Goal: Browse casually: Explore the website without a specific task or goal

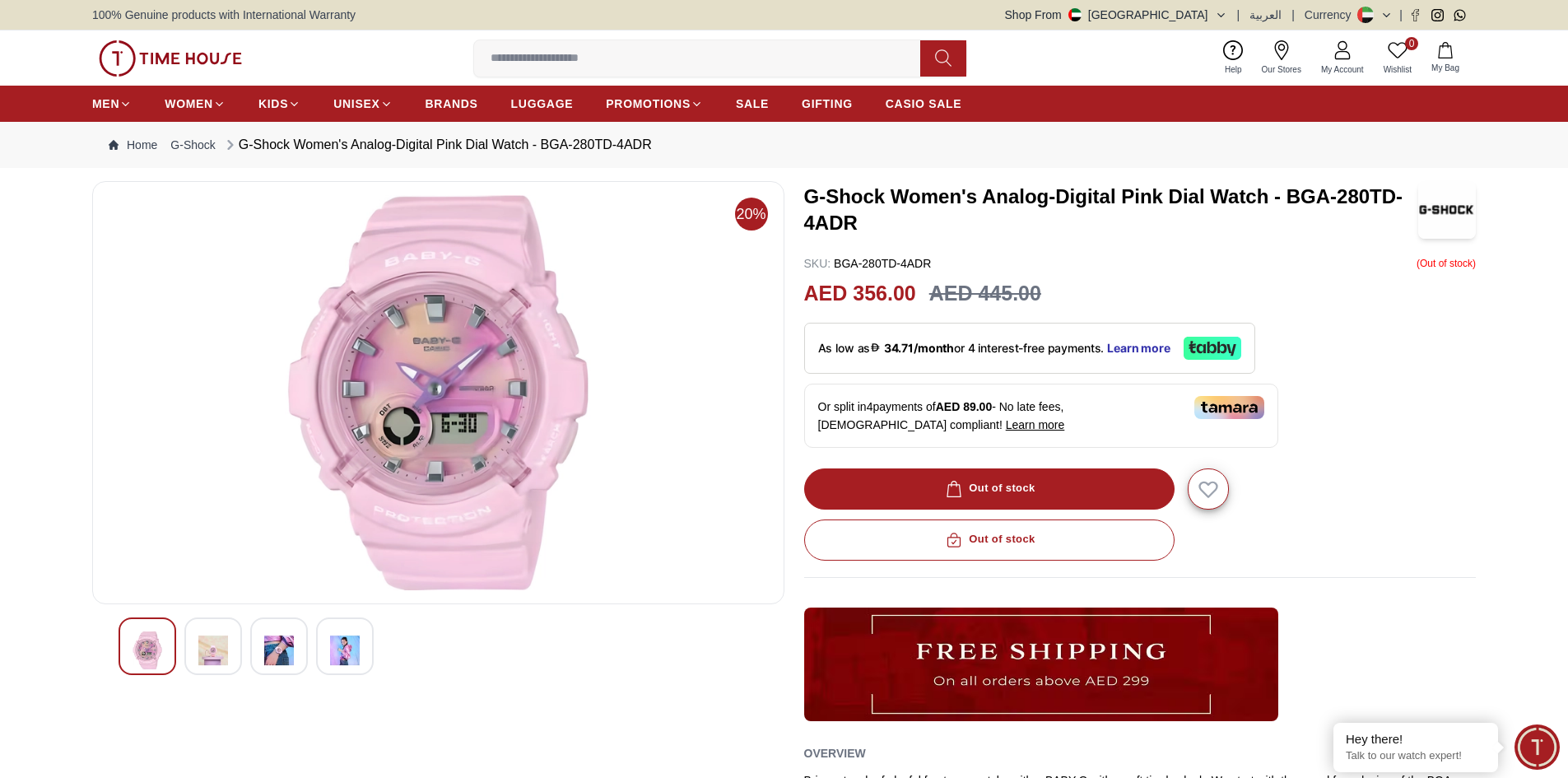
click at [196, 656] on div at bounding box center [213, 646] width 57 height 57
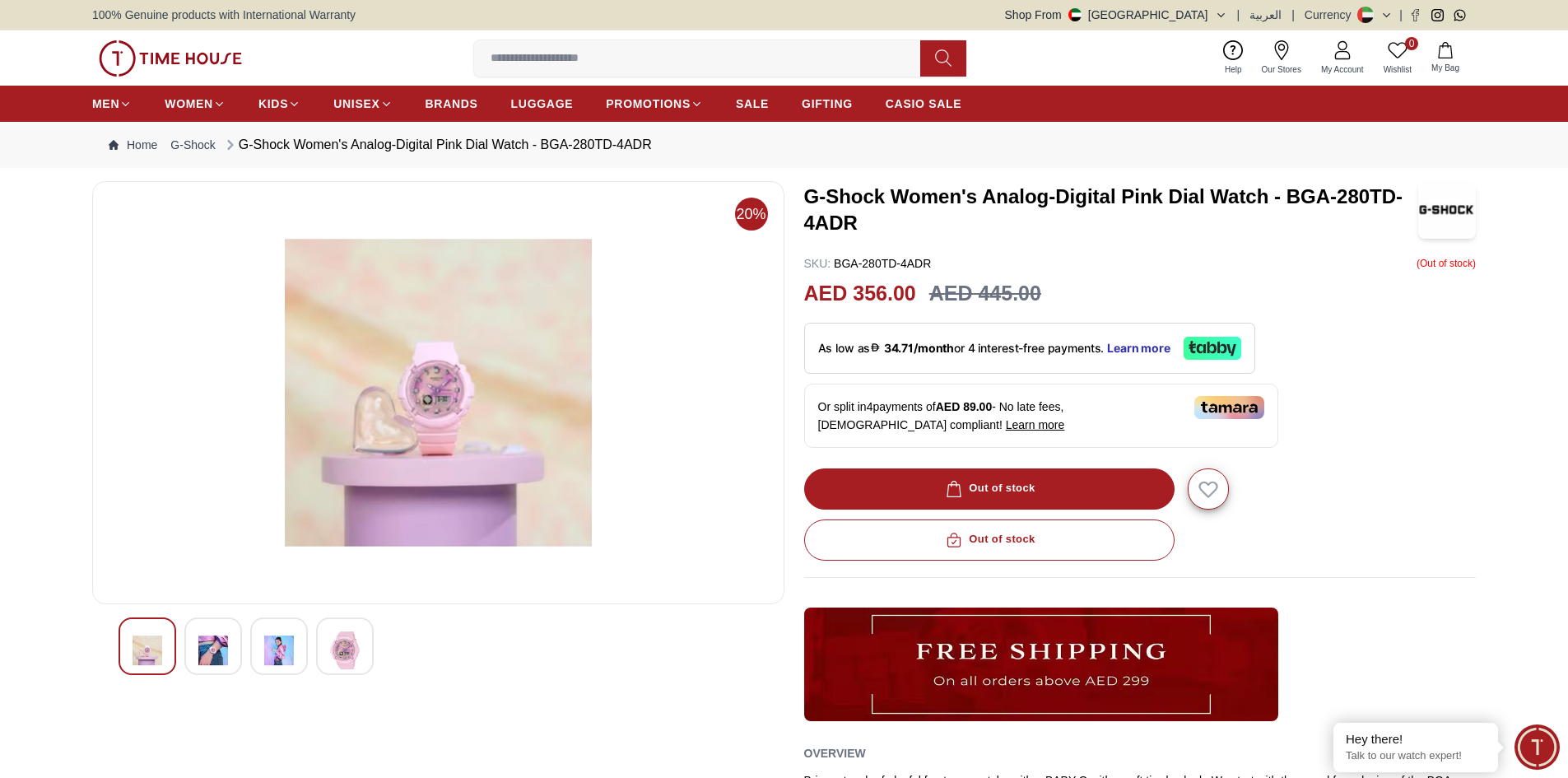
click at [145, 646] on img at bounding box center [147, 651] width 30 height 38
click at [328, 658] on div at bounding box center [345, 646] width 57 height 57
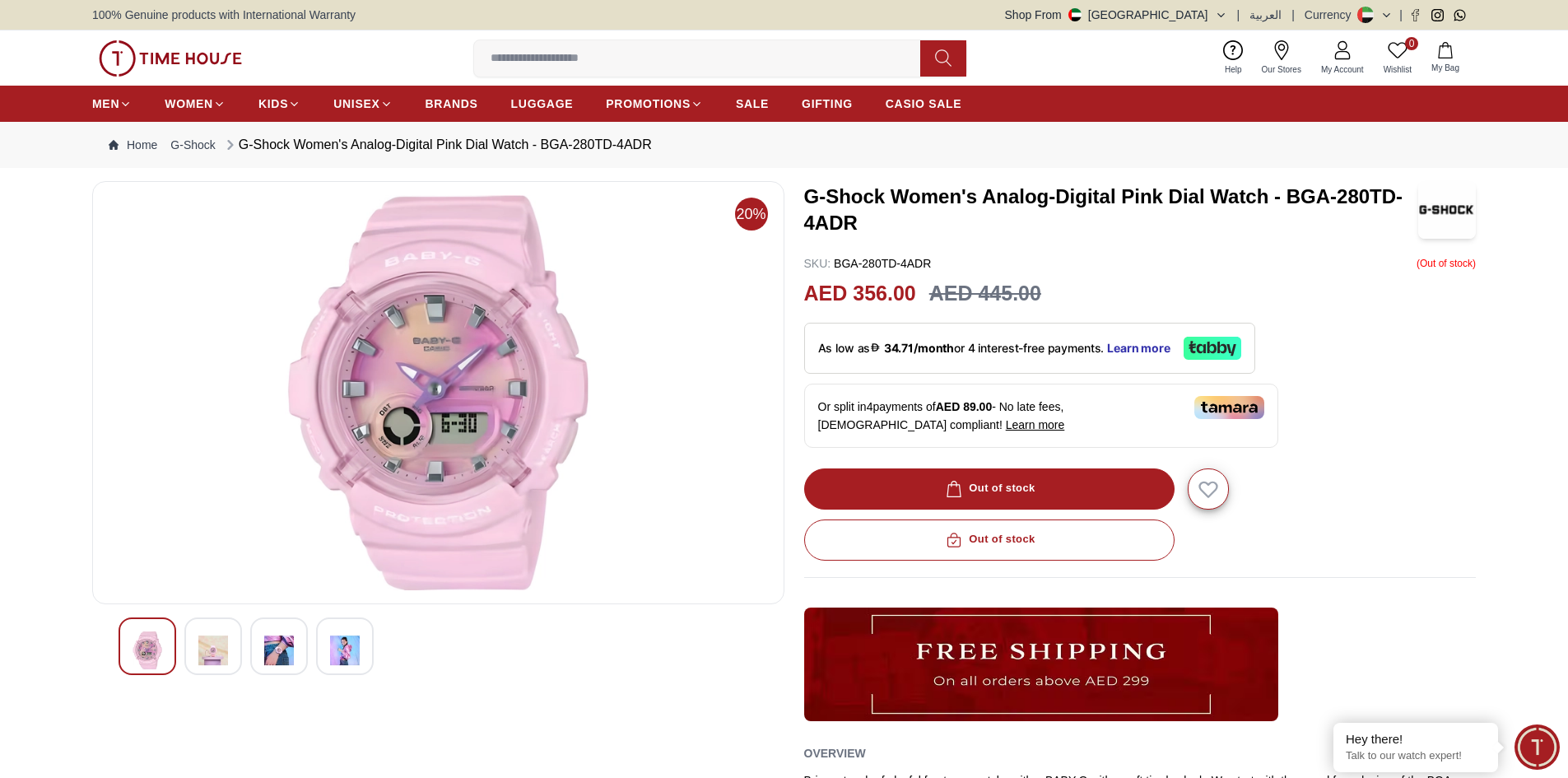
click at [140, 662] on img at bounding box center [147, 651] width 30 height 38
click at [441, 339] on img at bounding box center [438, 392] width 664 height 395
click at [464, 402] on img at bounding box center [438, 392] width 664 height 395
click at [220, 645] on img at bounding box center [213, 651] width 30 height 38
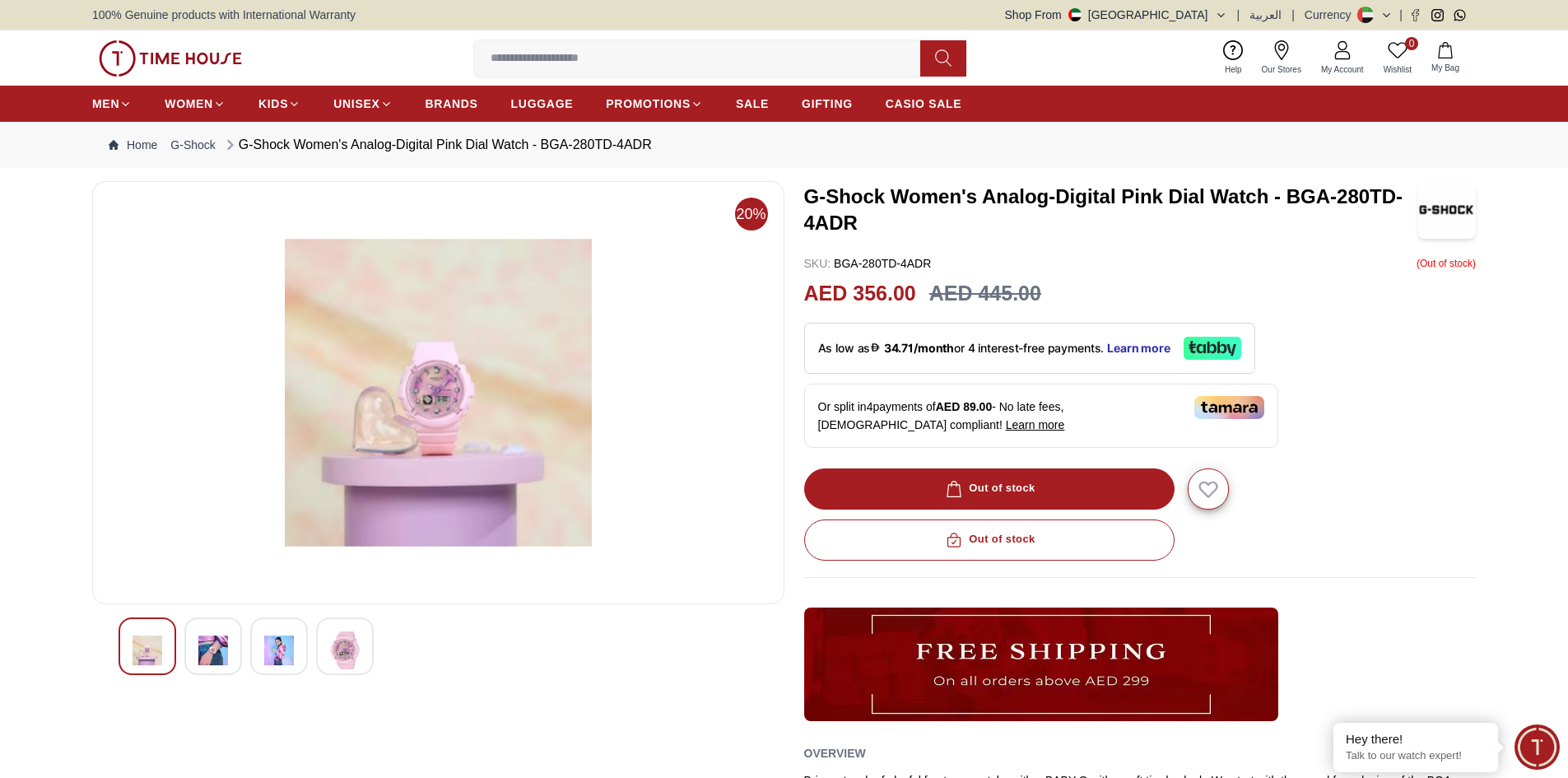
click at [138, 645] on img at bounding box center [147, 651] width 30 height 38
click at [136, 656] on img at bounding box center [147, 651] width 30 height 38
click at [340, 654] on img at bounding box center [345, 651] width 30 height 38
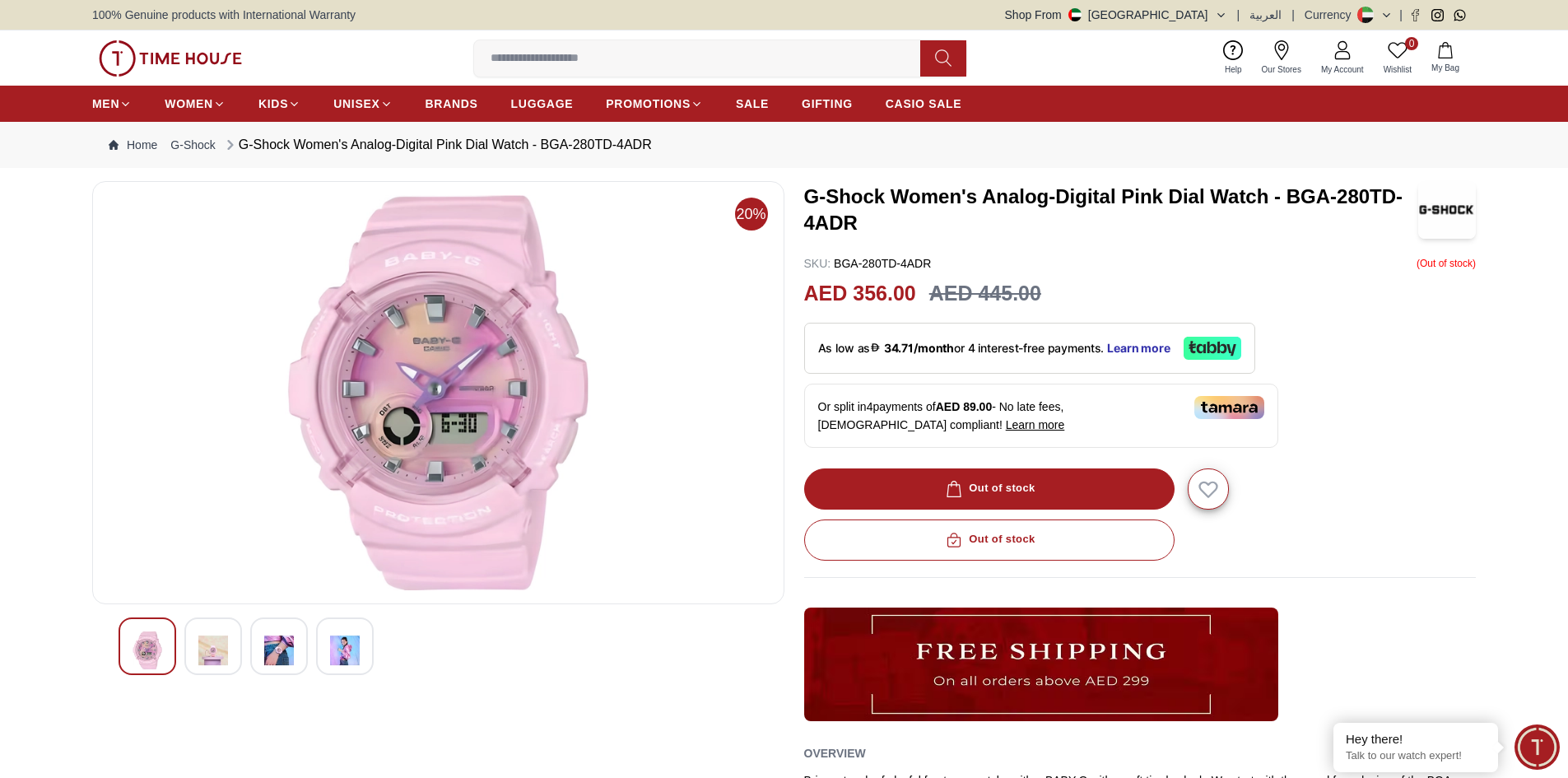
click at [415, 369] on img at bounding box center [438, 392] width 664 height 395
click at [213, 649] on img at bounding box center [213, 651] width 30 height 38
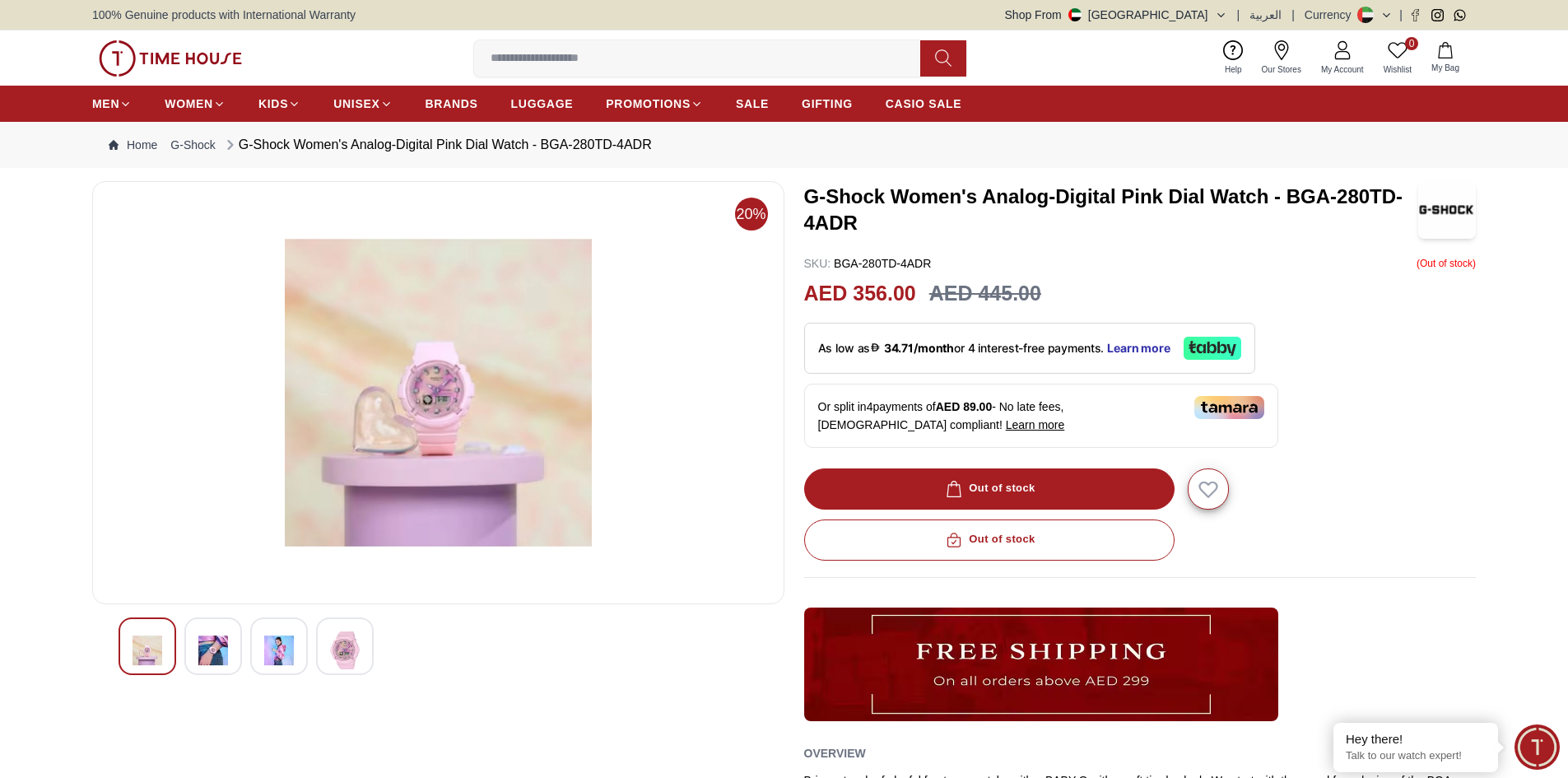
drag, startPoint x: 321, startPoint y: 452, endPoint x: 607, endPoint y: 386, distance: 293.5
click at [617, 379] on img at bounding box center [438, 392] width 664 height 395
click at [284, 638] on img at bounding box center [279, 651] width 30 height 38
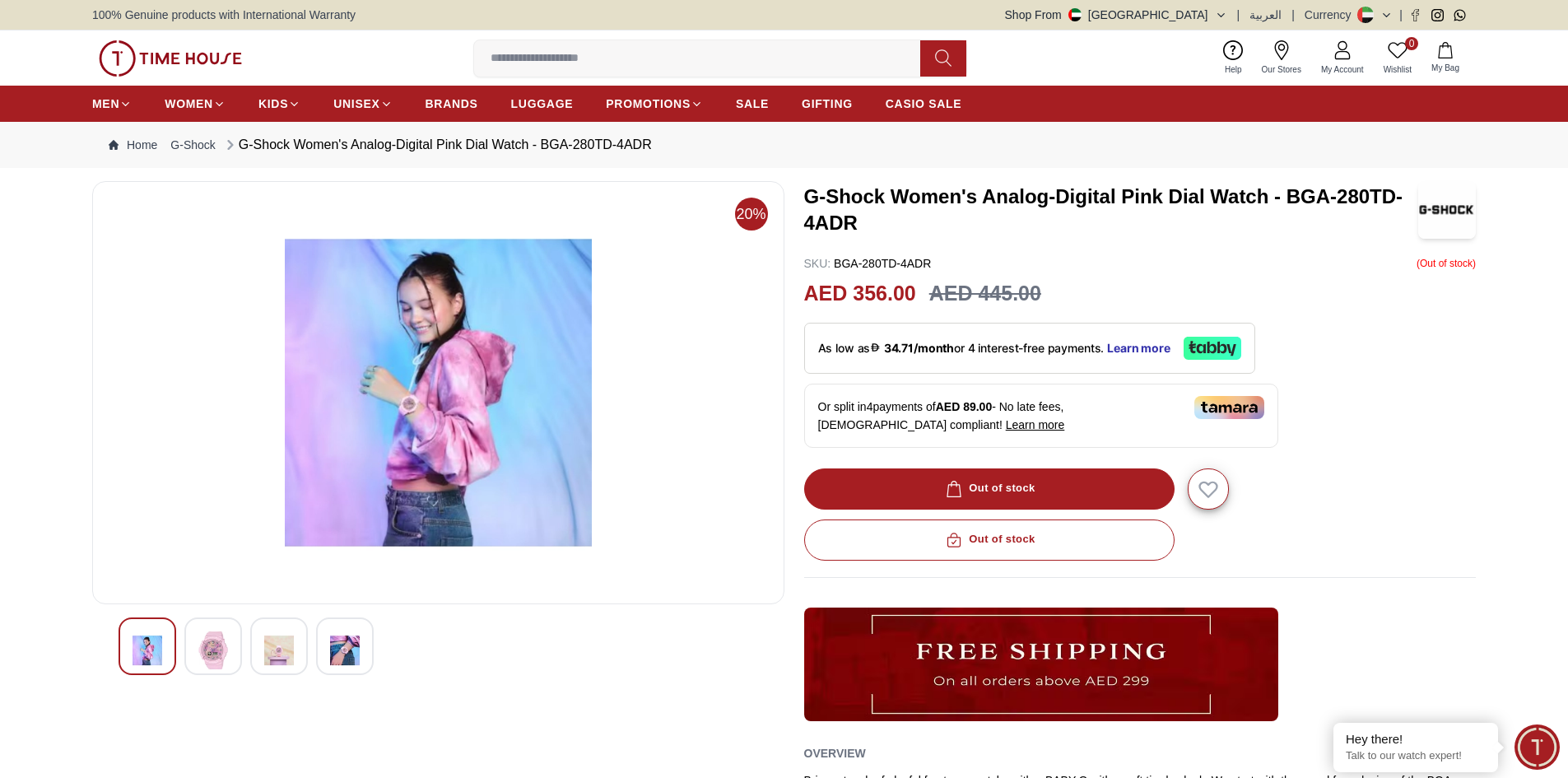
click at [350, 642] on img at bounding box center [345, 651] width 30 height 38
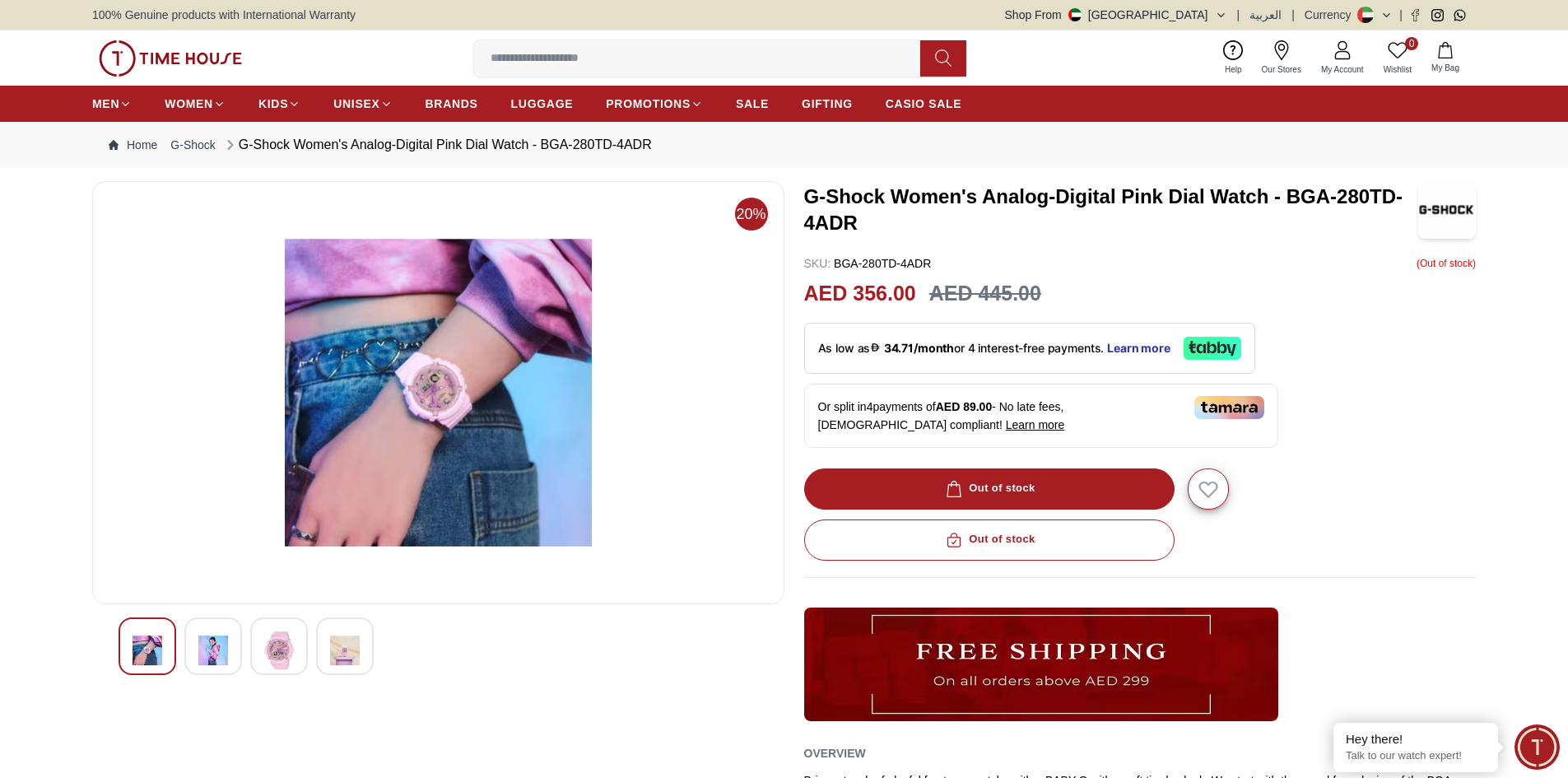
click at [428, 377] on img at bounding box center [438, 392] width 664 height 395
click at [427, 400] on img at bounding box center [438, 392] width 664 height 395
